Goal: Check status: Check status

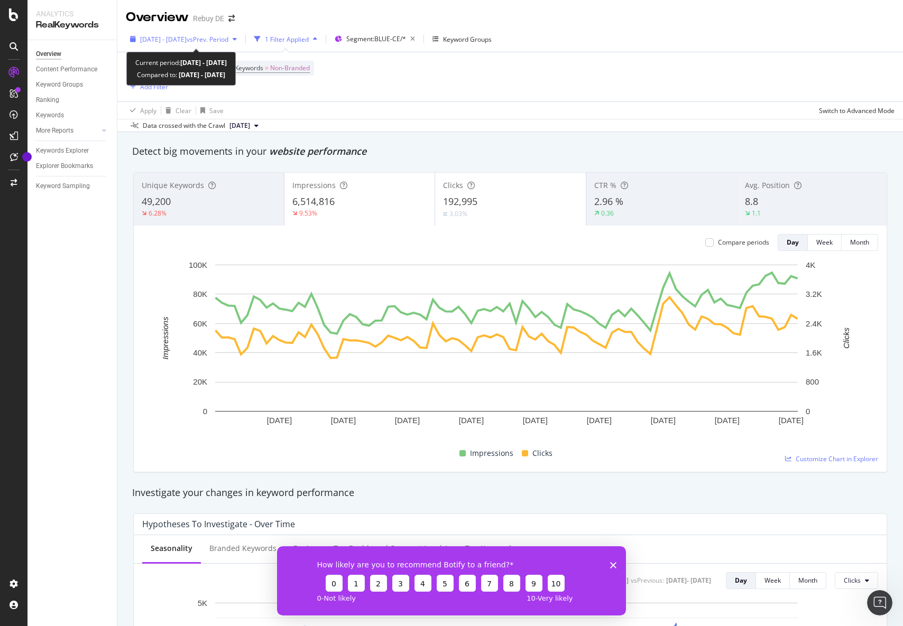
click at [213, 41] on span "vs Prev. Period" at bounding box center [208, 39] width 42 height 9
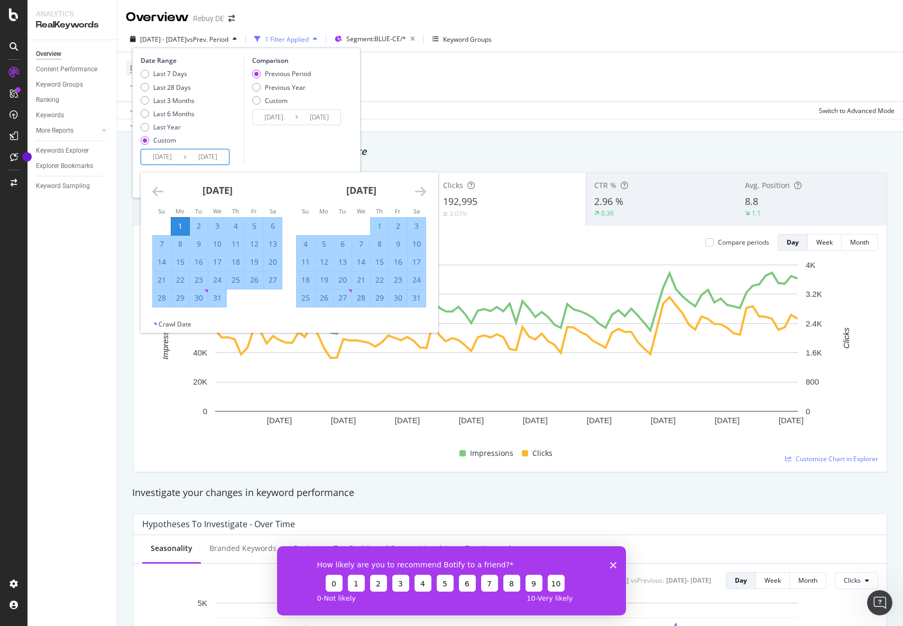
click at [176, 157] on input "[DATE]" at bounding box center [162, 157] width 42 height 15
click at [419, 193] on icon "Move forward to switch to the next month." at bounding box center [420, 191] width 11 height 13
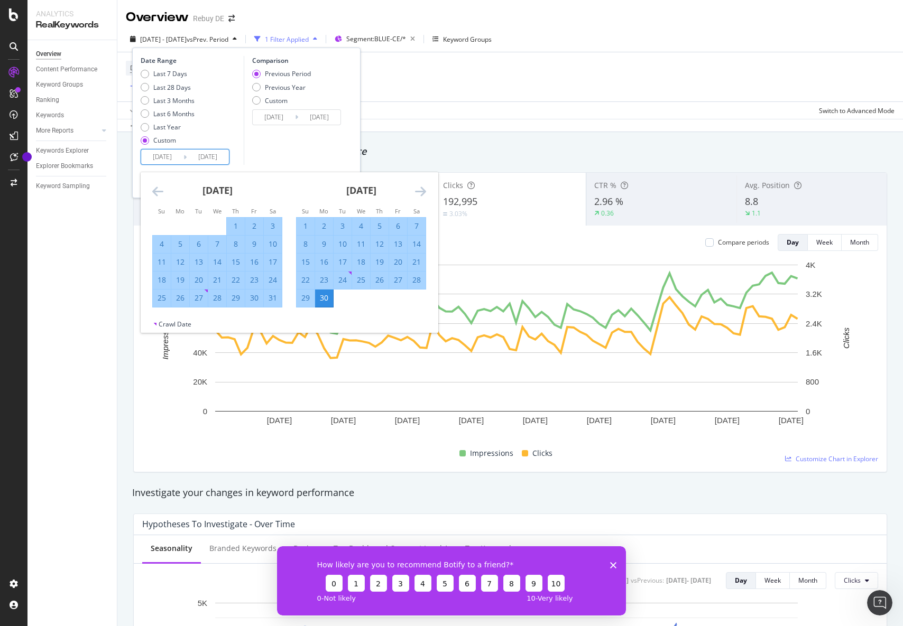
click at [420, 193] on icon "Move forward to switch to the next month." at bounding box center [420, 191] width 11 height 13
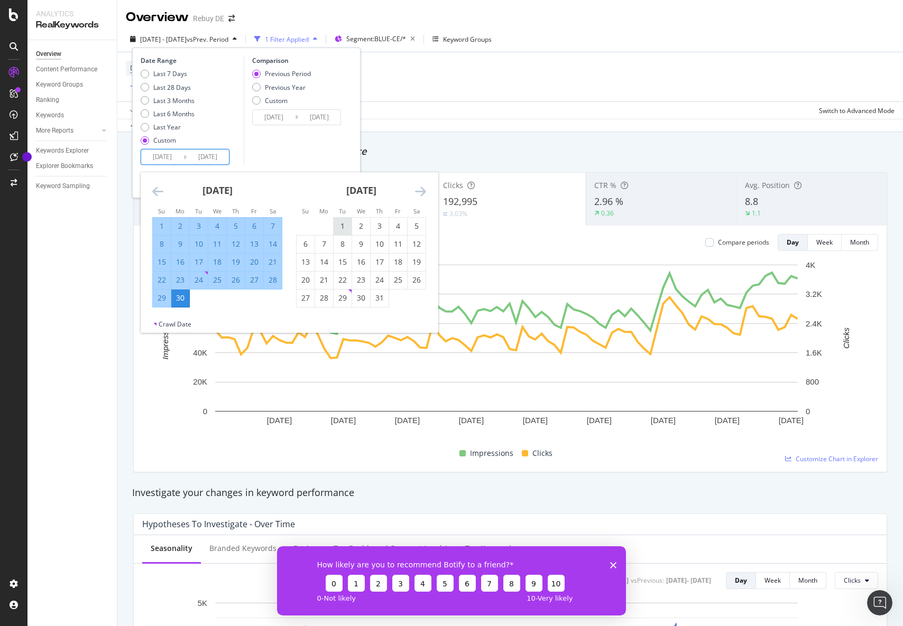
click at [343, 224] on div "1" at bounding box center [342, 226] width 18 height 11
type input "[DATE]"
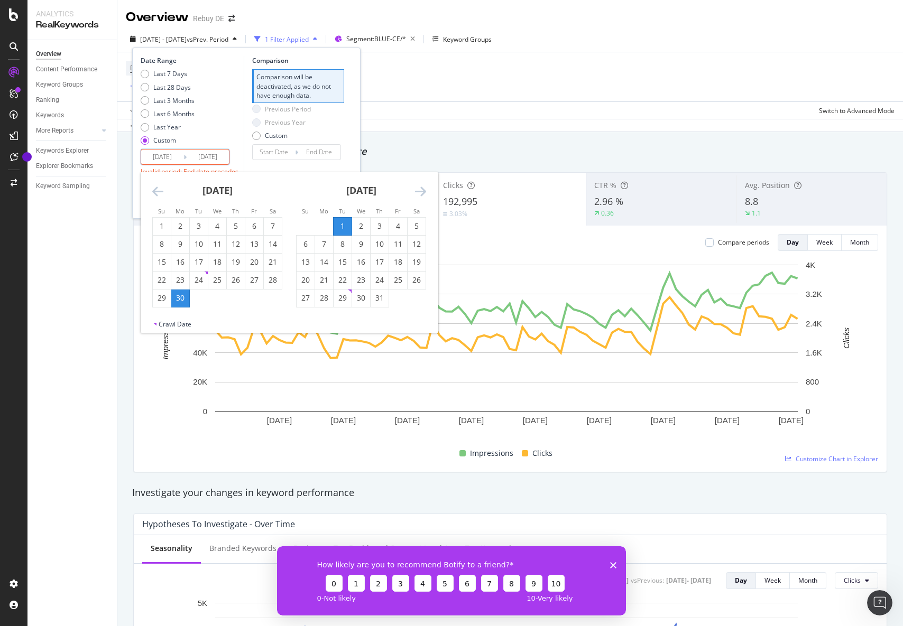
click at [428, 191] on div "[DATE] 1 2 3 4 5 6 7 8 9 10 11 12 13 14 15 16 17 18 19 20 21 22 23 24 25 26 27 …" at bounding box center [361, 239] width 144 height 135
click at [426, 191] on div "[DATE] 1 2 3 4 5 6 7 8 9 10 11 12 13 14 15 16 17 18 19 20 21 22 23 24 25 26 27 …" at bounding box center [361, 239] width 144 height 135
click at [423, 196] on icon "Move forward to switch to the next month." at bounding box center [420, 191] width 11 height 13
click at [422, 192] on icon "Move forward to switch to the next month." at bounding box center [420, 191] width 11 height 13
click at [348, 293] on div "31" at bounding box center [342, 298] width 18 height 11
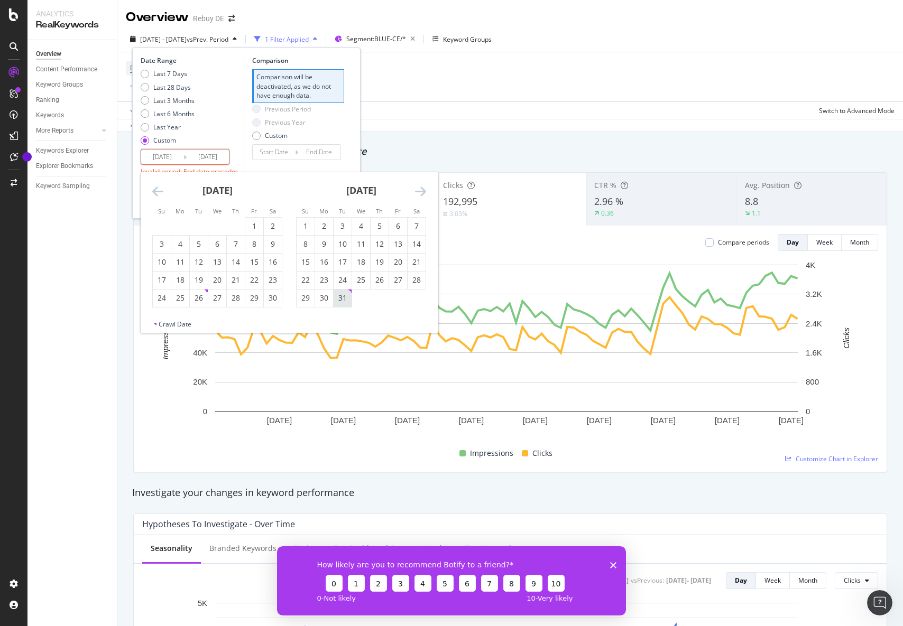
type input "[DATE]"
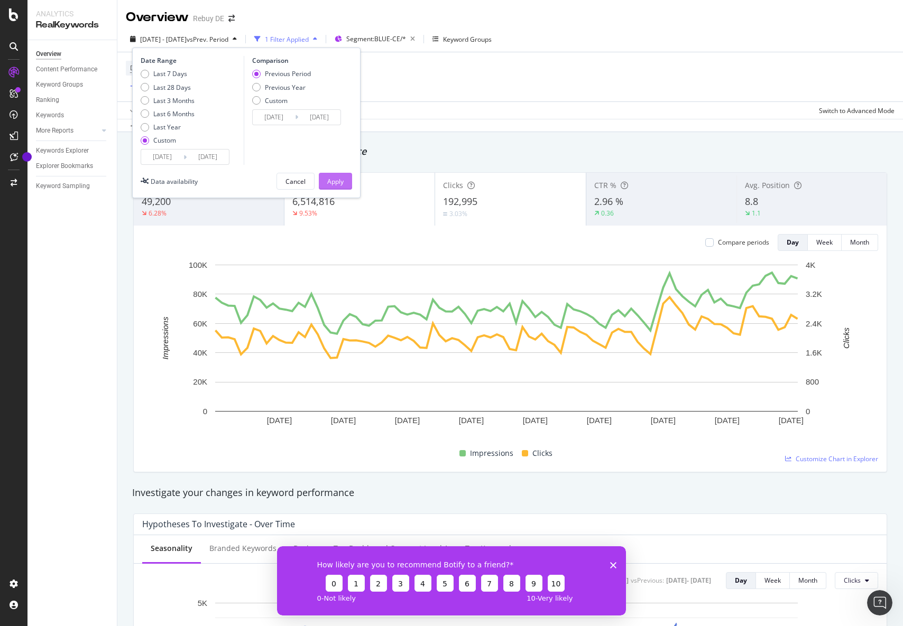
click at [336, 177] on div "Apply" at bounding box center [335, 181] width 16 height 9
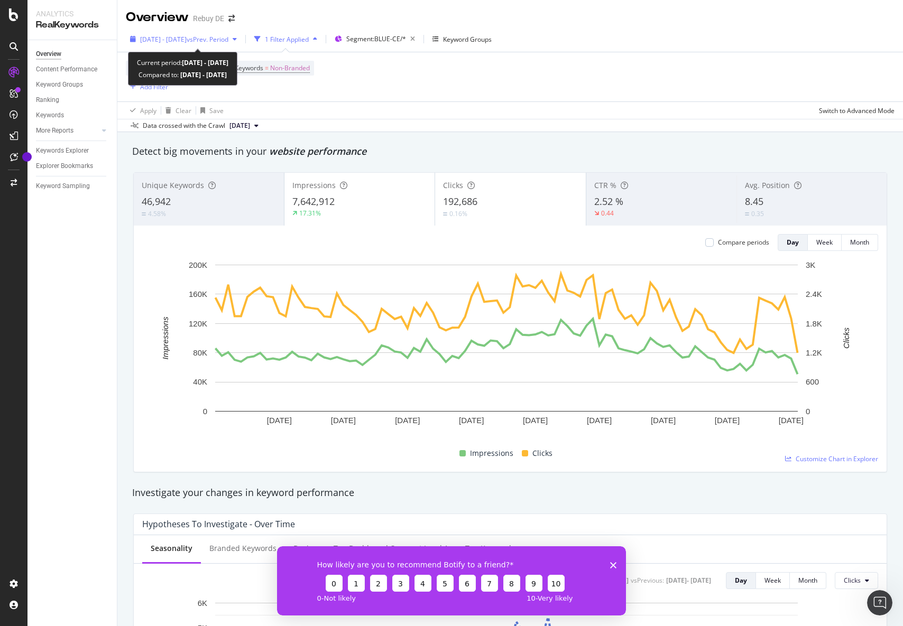
click at [187, 41] on span "[DATE] - [DATE]" at bounding box center [163, 39] width 47 height 9
